Goal: Transaction & Acquisition: Subscribe to service/newsletter

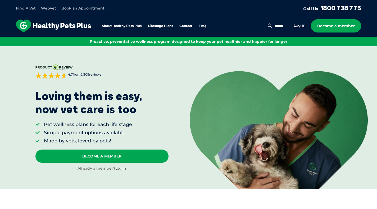
click at [299, 25] on link "Log in" at bounding box center [300, 25] width 12 height 5
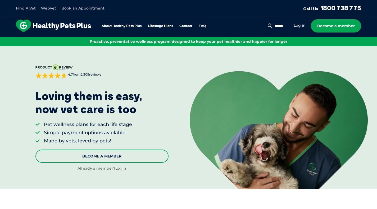
click at [122, 152] on link "Become A Member" at bounding box center [101, 156] width 133 height 13
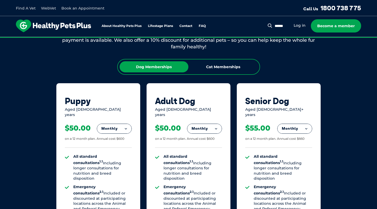
scroll to position [233, 0]
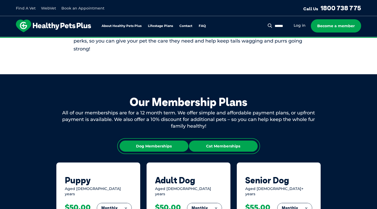
click at [215, 144] on div "Cat Memberships" at bounding box center [223, 146] width 69 height 11
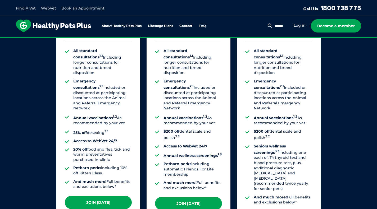
scroll to position [445, 0]
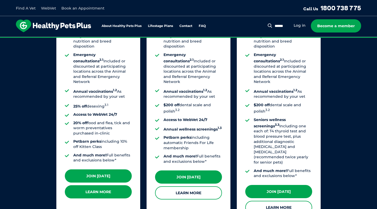
click at [89, 188] on link "Learn More" at bounding box center [98, 191] width 67 height 13
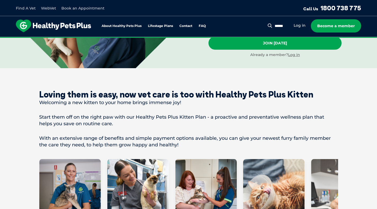
scroll to position [291, 0]
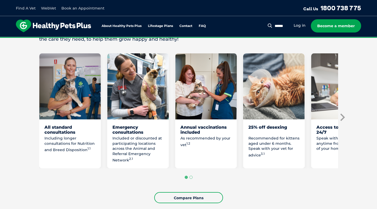
click at [343, 114] on icon "Next slide" at bounding box center [342, 117] width 4 height 7
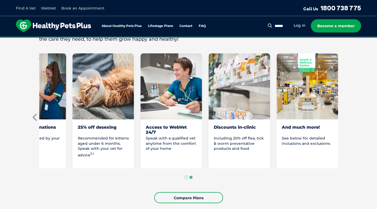
click at [34, 116] on icon "Previous slide" at bounding box center [34, 117] width 4 height 7
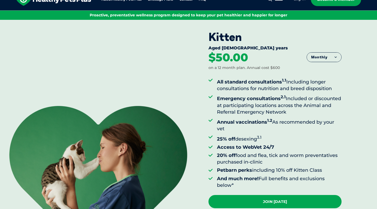
scroll to position [0, 0]
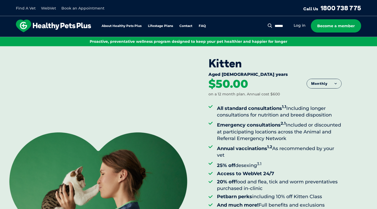
click at [326, 81] on button "Monthly" at bounding box center [324, 84] width 34 height 10
click at [321, 98] on li "Fortnightly" at bounding box center [324, 94] width 34 height 13
